Goal: Task Accomplishment & Management: Complete application form

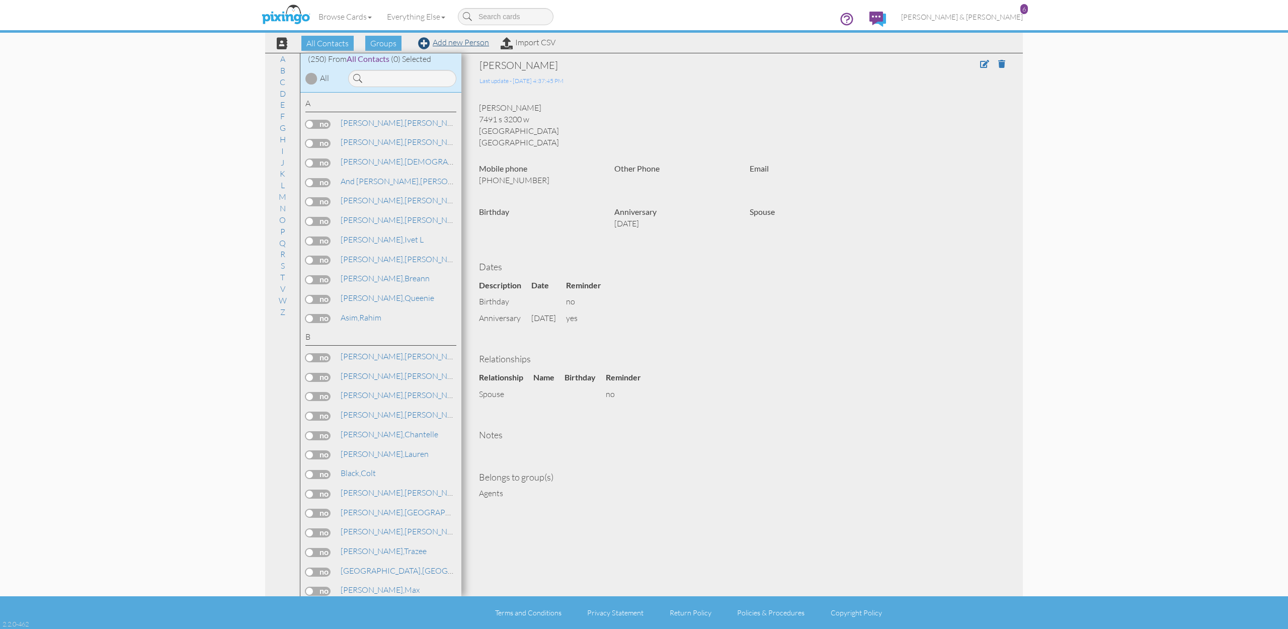
click at [450, 43] on link "Add new Person" at bounding box center [453, 42] width 71 height 10
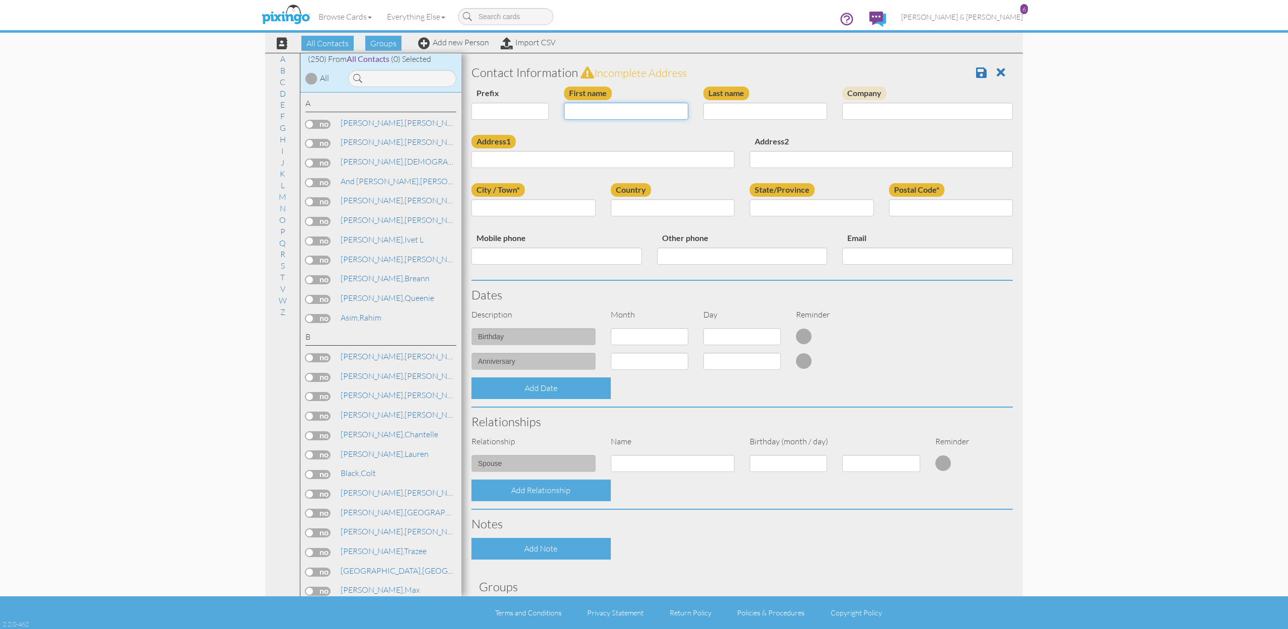
click at [642, 113] on input "First name" at bounding box center [626, 111] width 124 height 17
type input "[PERSON_NAME]"
type input "Fordon"
paste input "[STREET_ADDRESS][PERSON_NAME]"
type input "[STREET_ADDRESS][PERSON_NAME]"
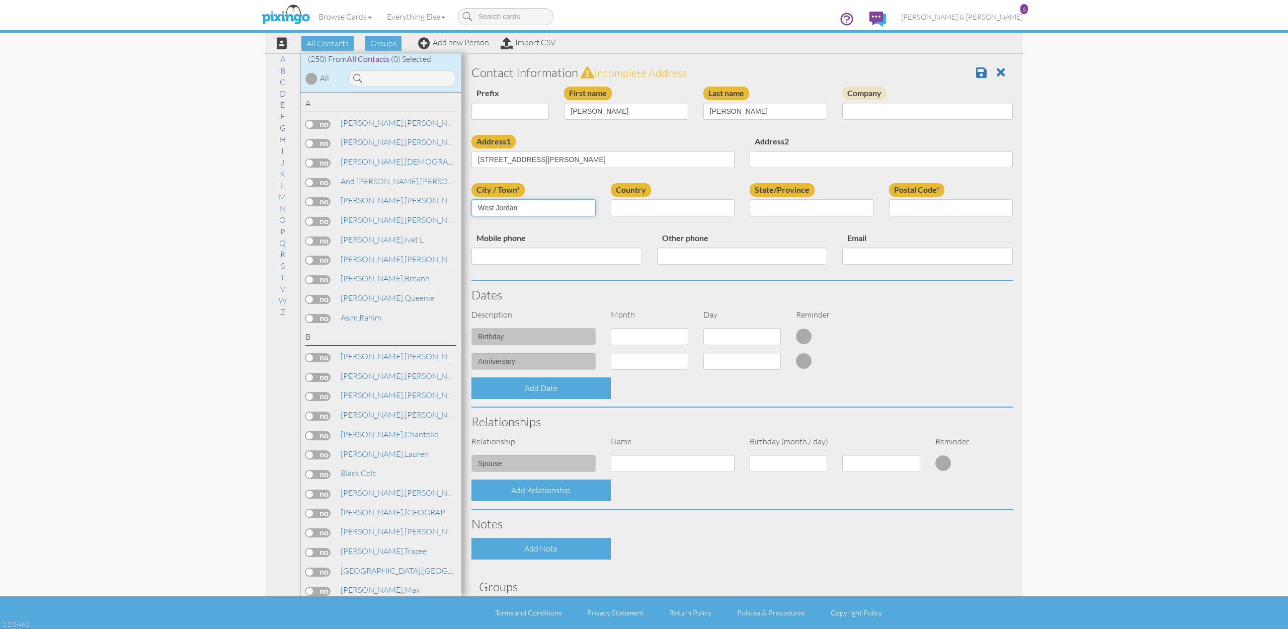
type input "West Jordan"
select select "object:1004"
select select "object:1303"
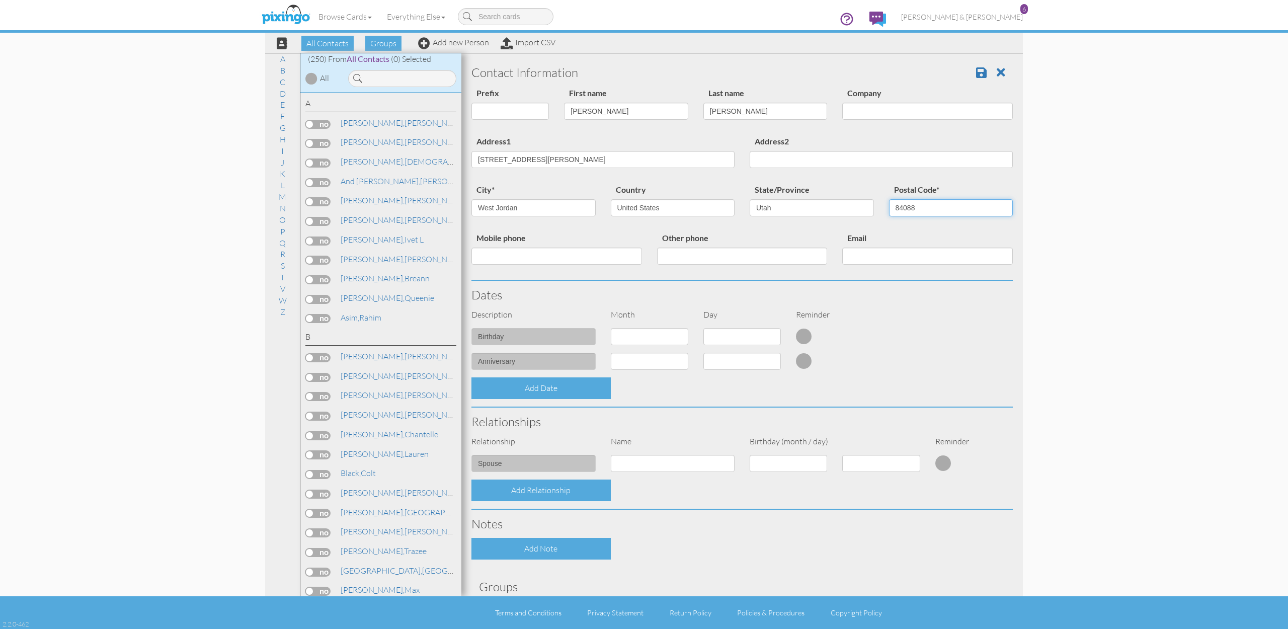
type input "84088"
select select "object:999"
select select "number:29"
click at [586, 539] on div "Add Note" at bounding box center [540, 549] width 139 height 22
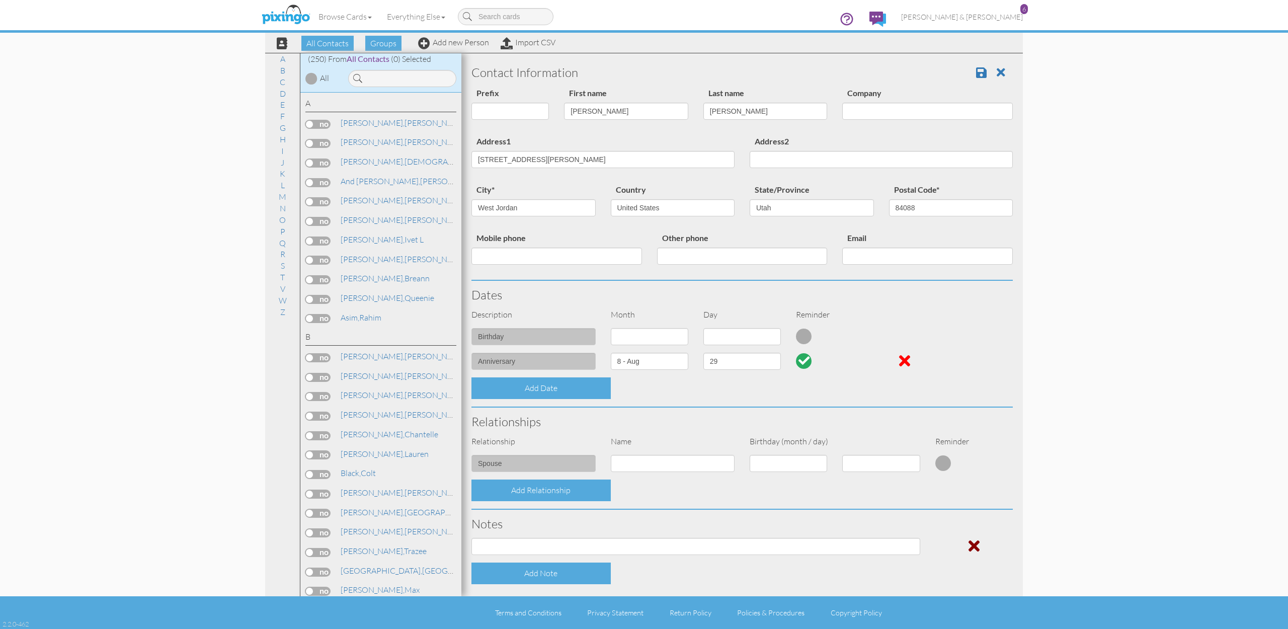
click at [970, 541] on span at bounding box center [973, 546] width 11 height 16
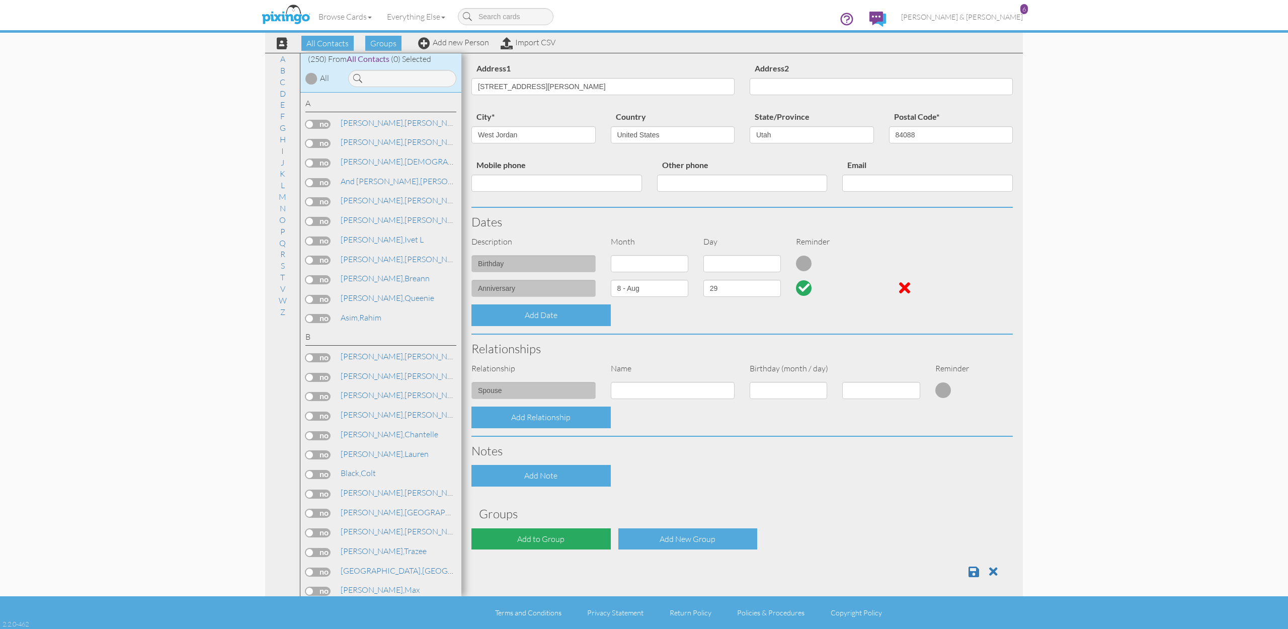
scroll to position [72, 0]
click at [574, 536] on div "Add to Group" at bounding box center [540, 540] width 139 height 22
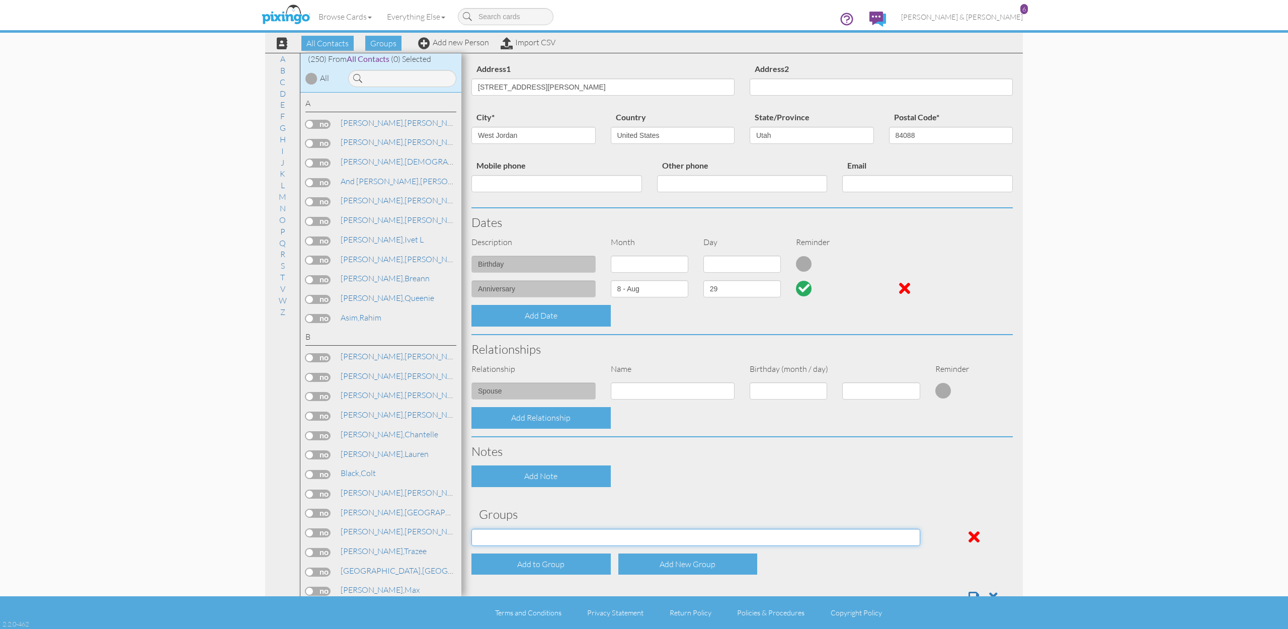
select select "object:1316"
click at [645, 486] on div "Contact Information Prefix Dr. Mr. Mrs. First name Judy Last name Fordon Compan…" at bounding box center [741, 298] width 541 height 625
click at [971, 590] on span at bounding box center [973, 596] width 11 height 12
